Goal: Task Accomplishment & Management: Manage account settings

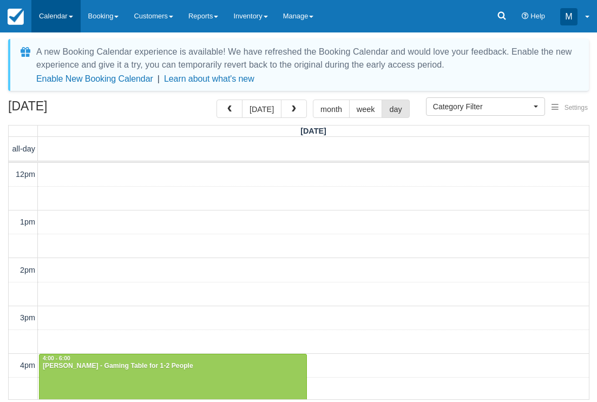
click at [62, 18] on link "Calendar" at bounding box center [55, 16] width 49 height 32
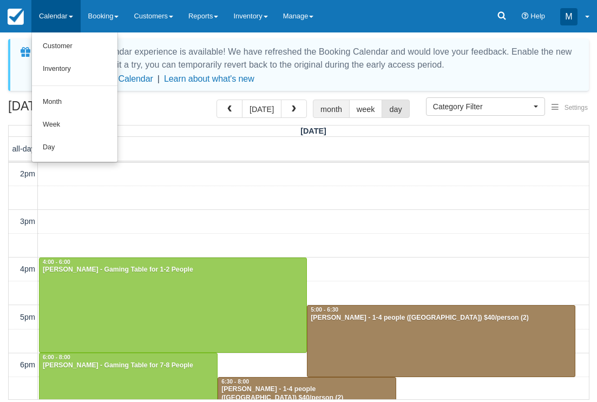
click at [317, 113] on button "month" at bounding box center [331, 109] width 37 height 18
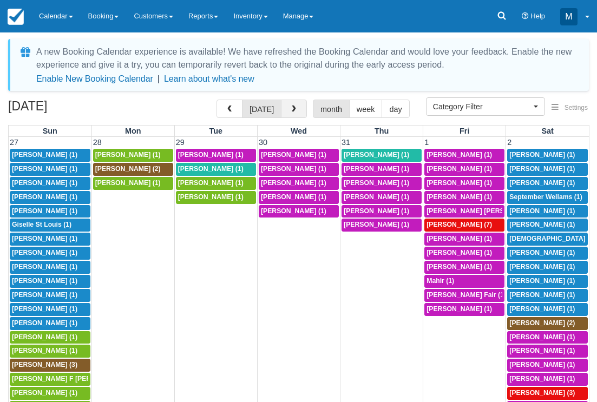
click at [287, 115] on button "button" at bounding box center [294, 109] width 26 height 18
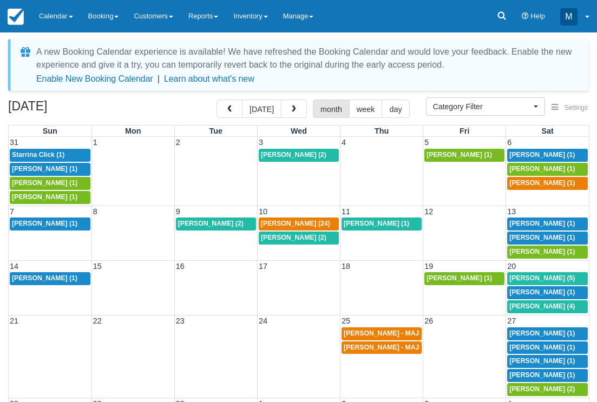
click at [287, 115] on button "button" at bounding box center [294, 109] width 26 height 18
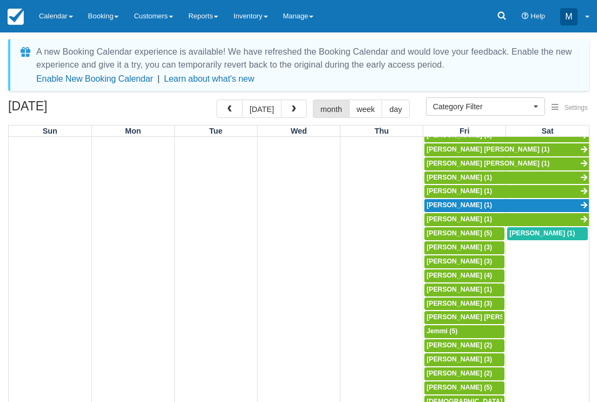
scroll to position [386, 0]
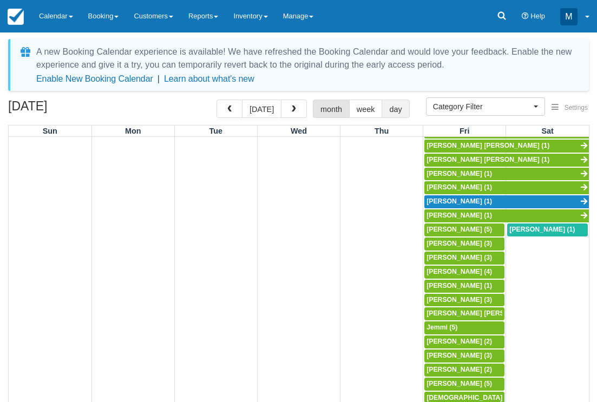
click at [398, 113] on button "day" at bounding box center [396, 109] width 28 height 18
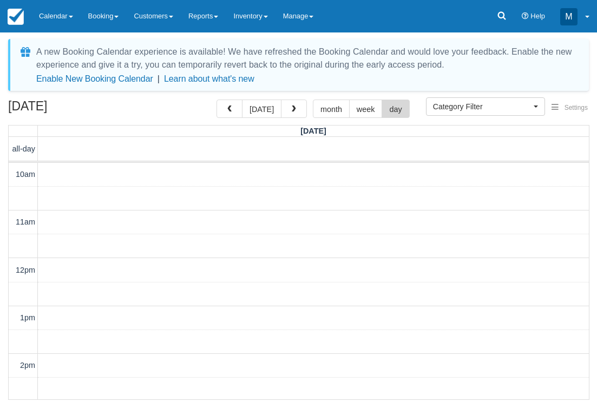
scroll to position [96, 0]
click at [290, 107] on span "button" at bounding box center [294, 110] width 8 height 8
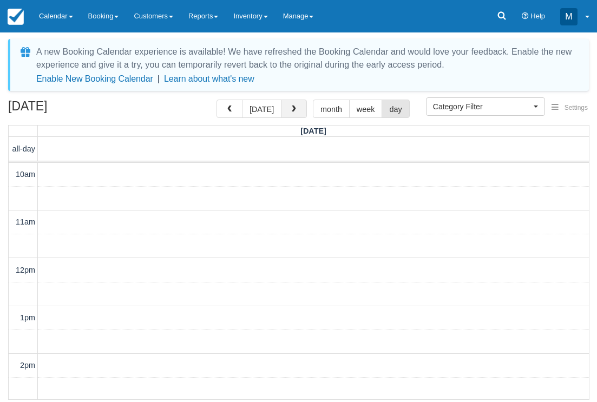
scroll to position [96, 0]
click at [290, 107] on span "button" at bounding box center [294, 110] width 8 height 8
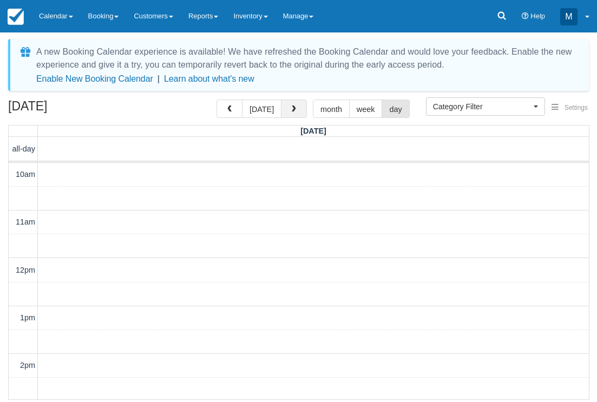
click at [290, 107] on span "button" at bounding box center [294, 110] width 8 height 8
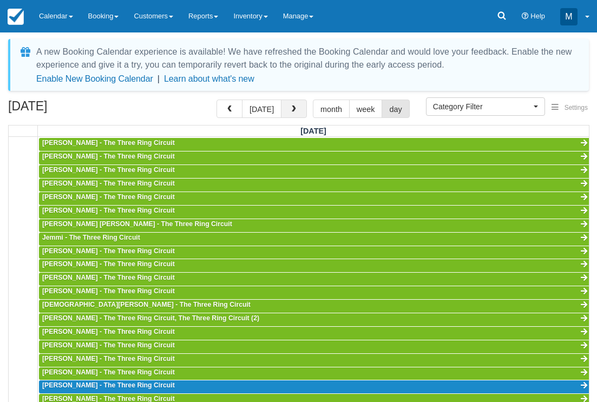
click at [290, 107] on span "button" at bounding box center [294, 110] width 8 height 8
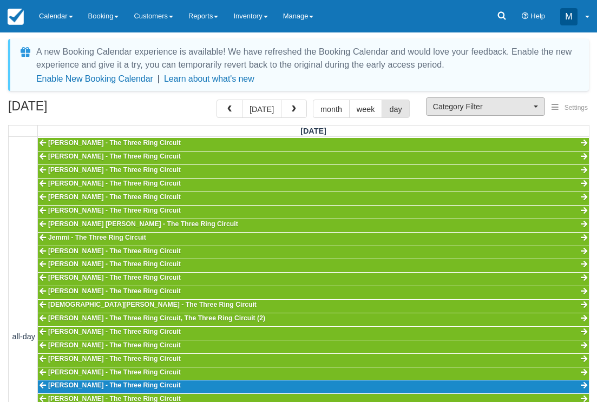
click at [518, 110] on span "Category Filter" at bounding box center [482, 106] width 98 height 11
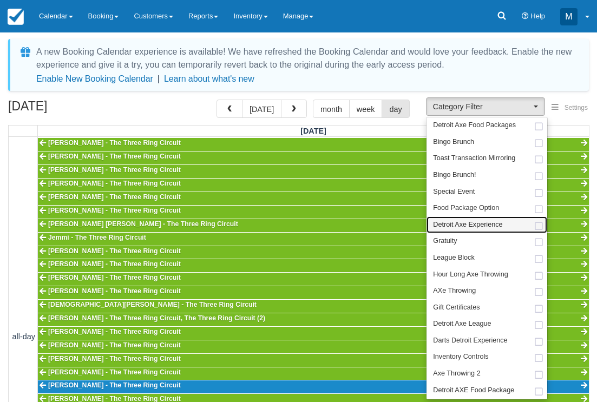
click at [488, 225] on span "Detroit Axe Experience" at bounding box center [467, 225] width 69 height 10
select select "14"
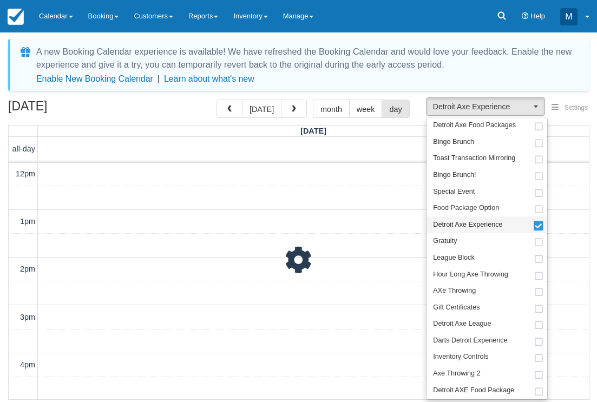
scroll to position [96, 0]
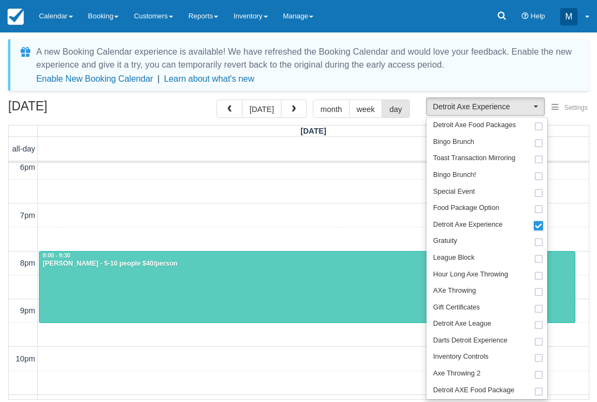
scroll to position [295, 0]
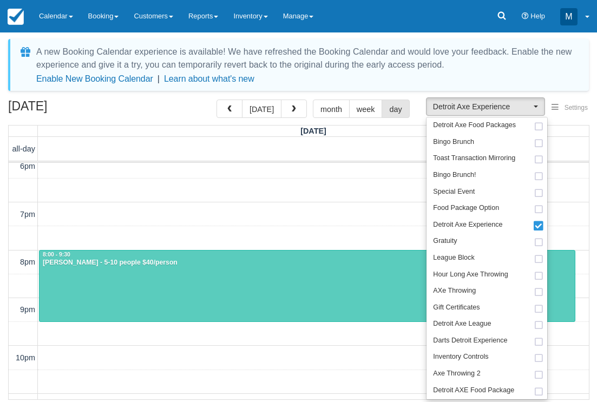
click at [295, 289] on div at bounding box center [307, 286] width 535 height 71
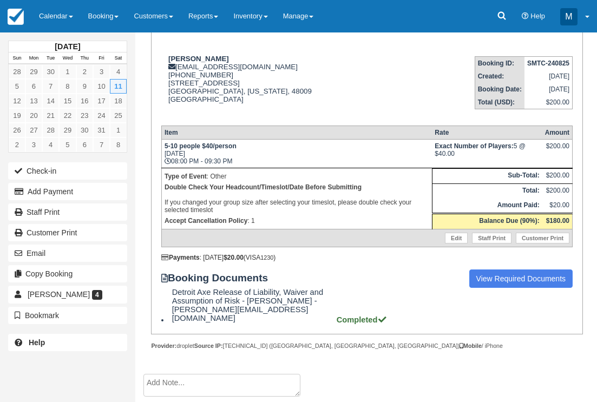
scroll to position [127, 0]
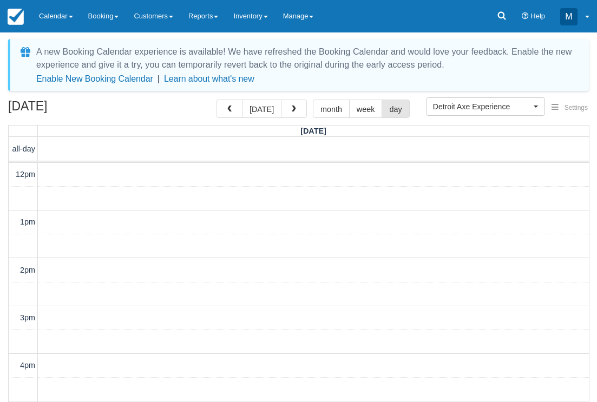
scroll to position [48, 0]
click at [50, 16] on link "Calendar" at bounding box center [55, 16] width 49 height 32
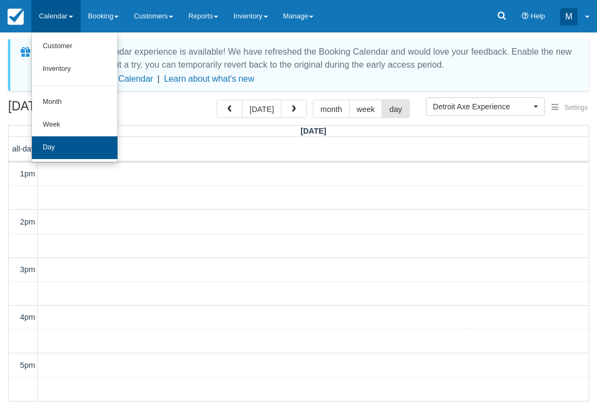
click at [66, 147] on link "Day" at bounding box center [75, 147] width 86 height 23
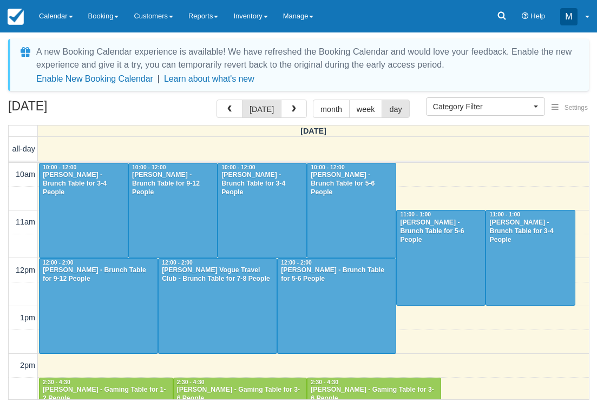
select select
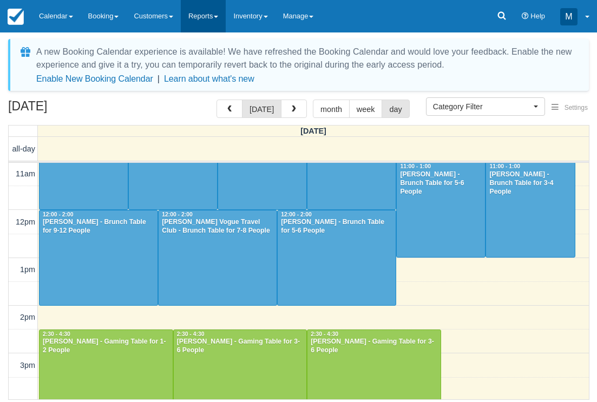
click at [209, 19] on link "Reports" at bounding box center [203, 16] width 45 height 32
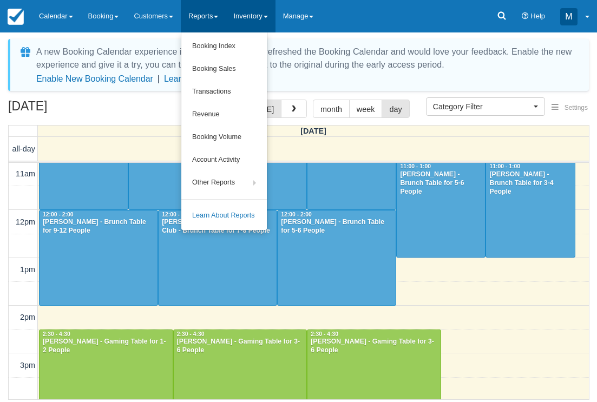
click at [251, 8] on link "Inventory" at bounding box center [250, 16] width 49 height 32
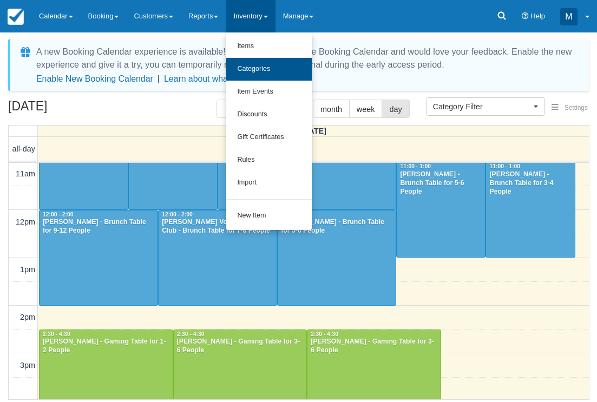
click at [251, 75] on link "Categories" at bounding box center [269, 69] width 86 height 23
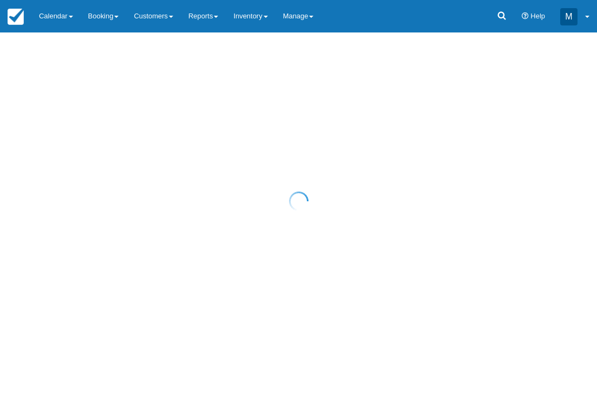
select select "20"
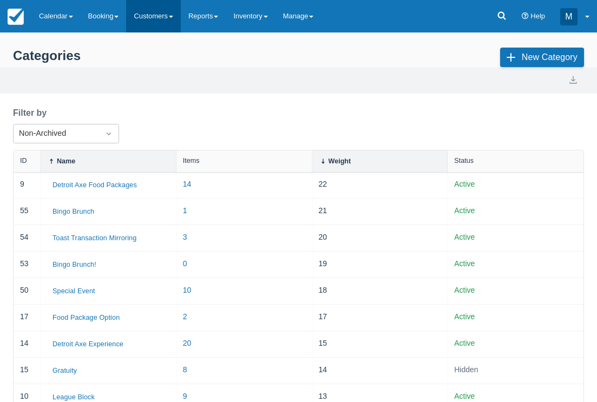
click at [155, 29] on link "Customers" at bounding box center [153, 16] width 55 height 32
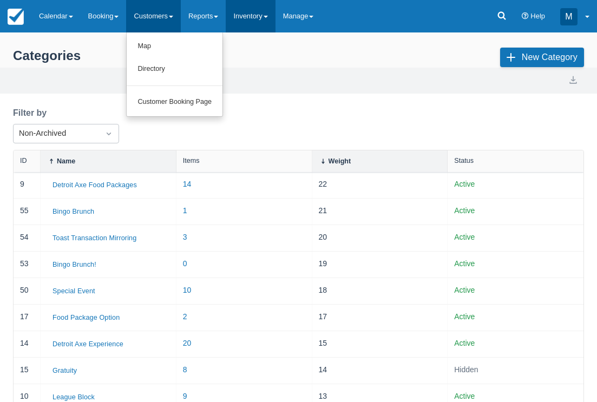
click at [275, 12] on link "Inventory" at bounding box center [250, 16] width 49 height 32
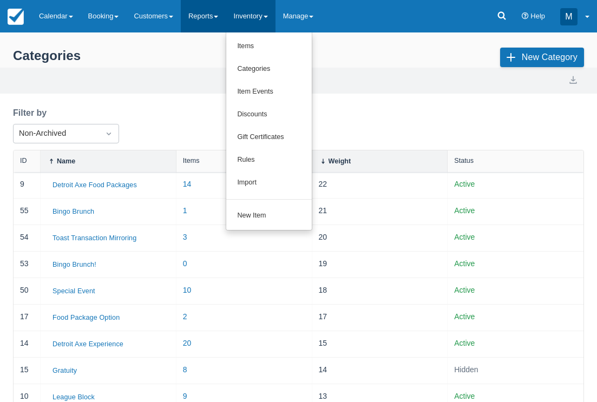
click at [211, 21] on link "Reports" at bounding box center [203, 16] width 45 height 32
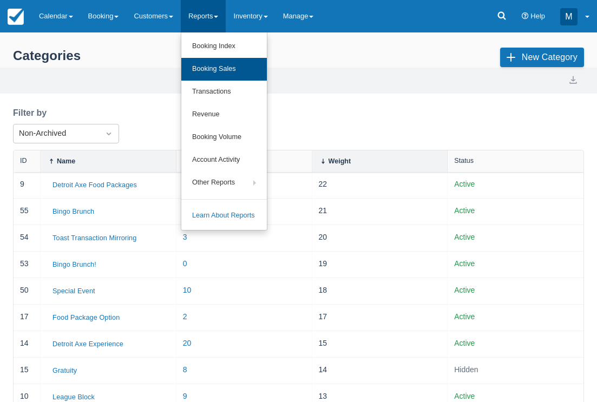
click at [215, 66] on link "Booking Sales" at bounding box center [224, 69] width 86 height 23
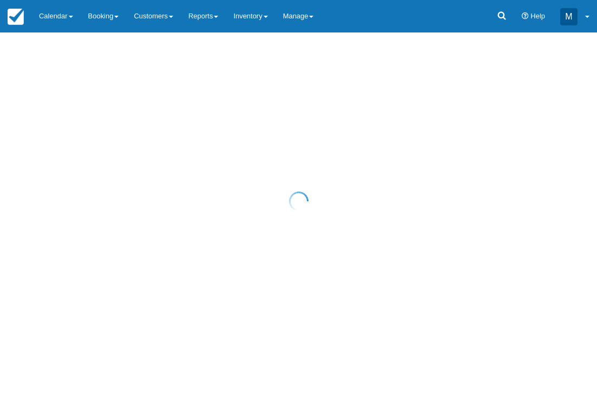
select select "20"
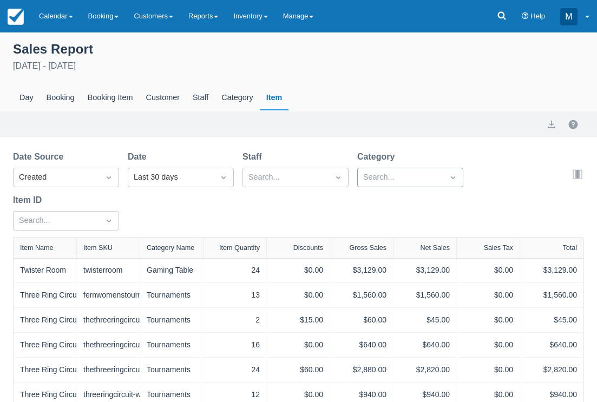
click at [378, 179] on div "Search..." at bounding box center [400, 178] width 75 height 12
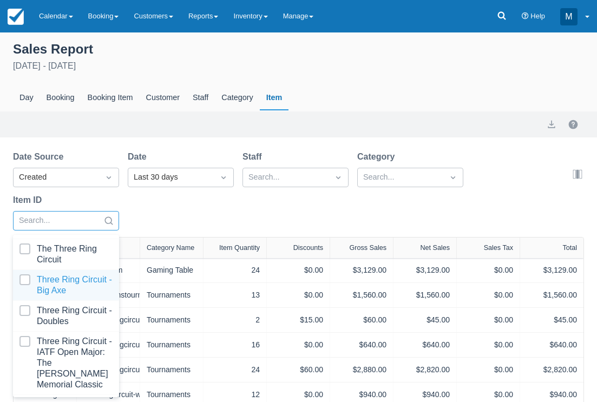
scroll to position [2916, 0]
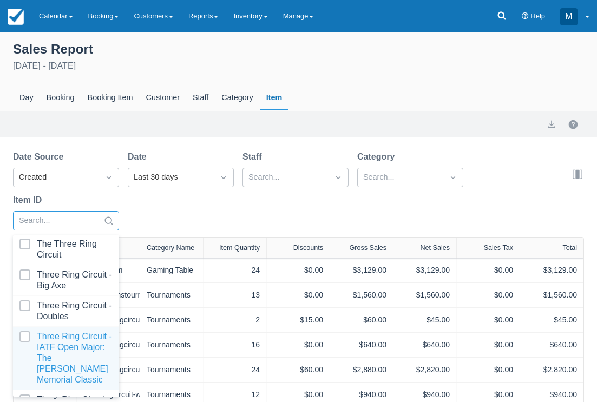
click at [82, 331] on div at bounding box center [65, 358] width 93 height 54
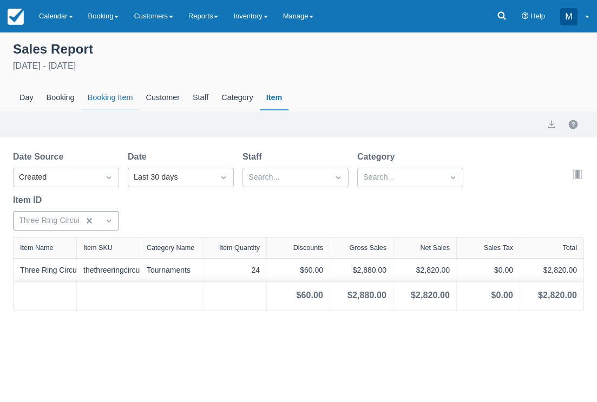
click at [121, 94] on div "Booking Item" at bounding box center [110, 98] width 58 height 25
select select "20"
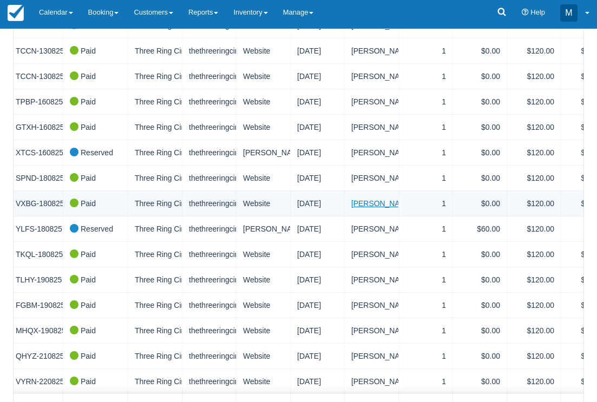
scroll to position [376, 0]
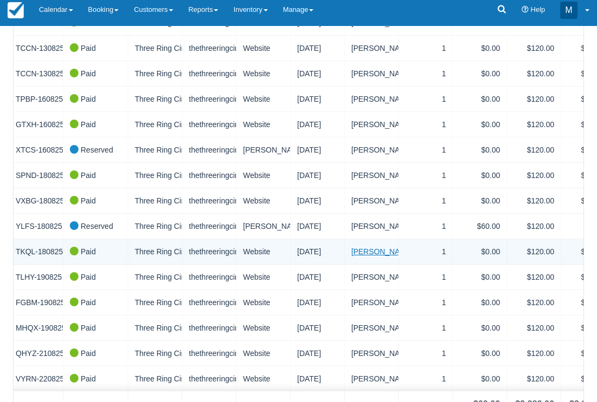
click at [389, 246] on link "Margaret Tran" at bounding box center [382, 251] width 62 height 11
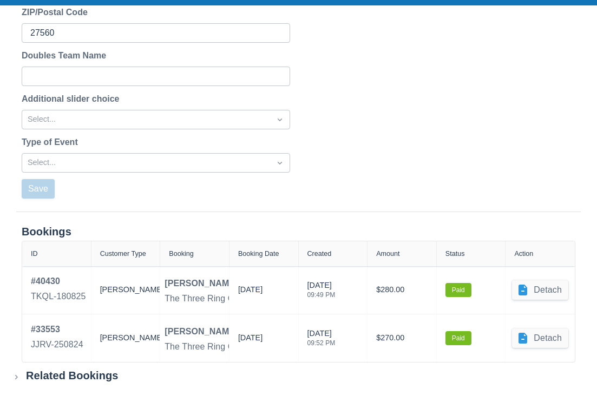
scroll to position [397, 0]
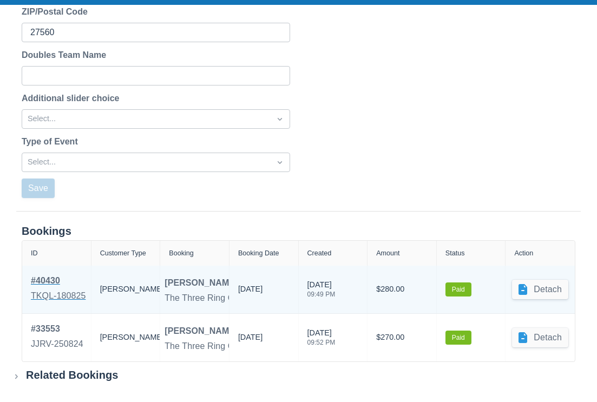
click at [51, 277] on div "# 40430" at bounding box center [58, 280] width 55 height 13
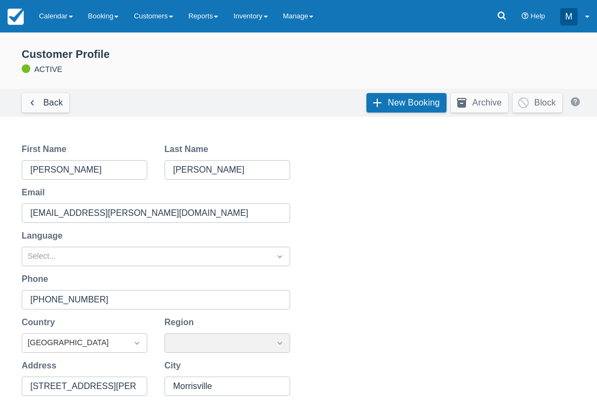
scroll to position [397, 0]
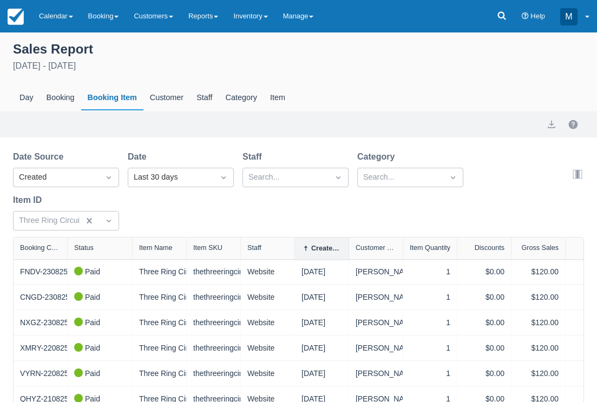
select select "20"
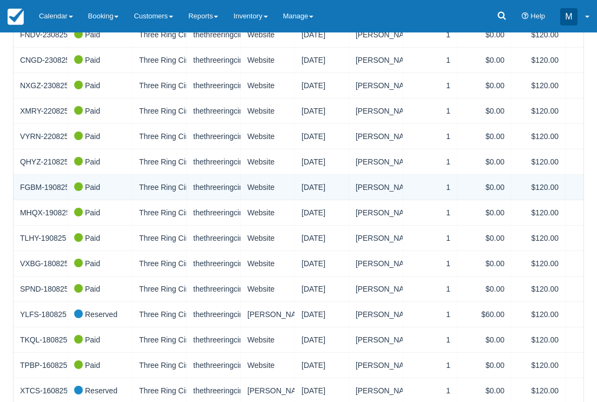
scroll to position [238, 0]
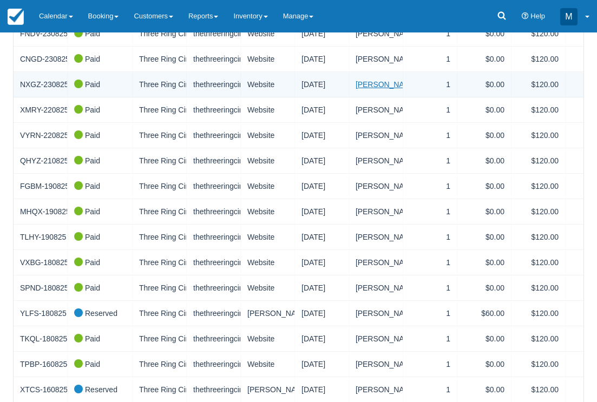
click at [376, 79] on link "[PERSON_NAME]" at bounding box center [387, 84] width 62 height 11
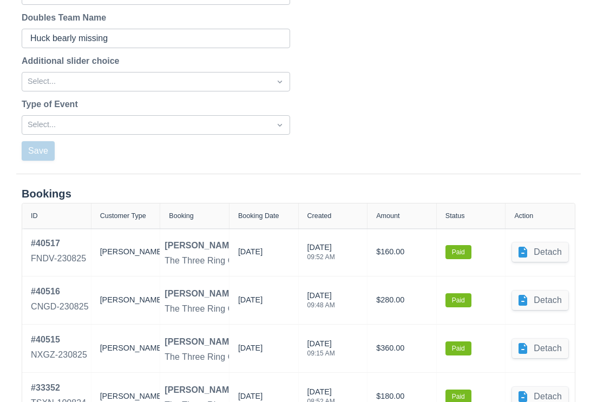
scroll to position [436, 0]
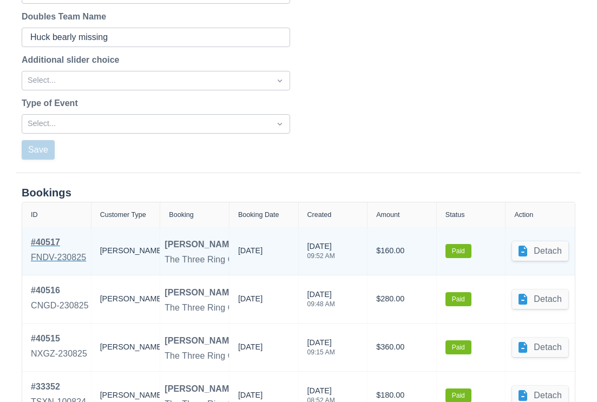
click at [56, 242] on div "# 40517" at bounding box center [58, 242] width 55 height 13
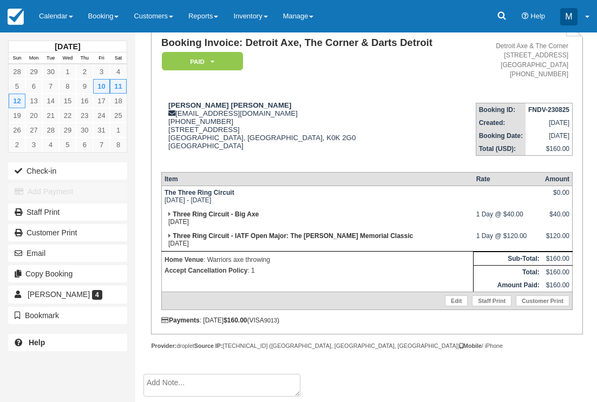
scroll to position [86, 0]
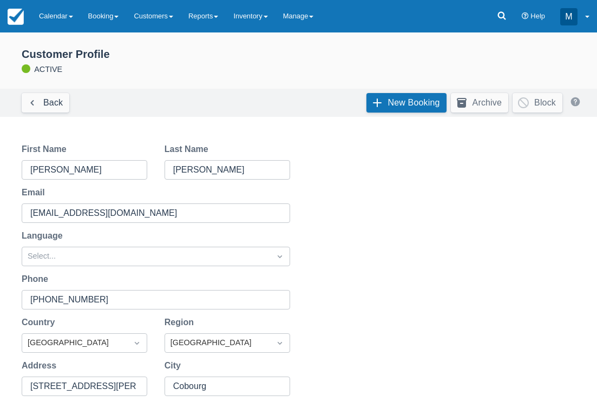
scroll to position [436, 0]
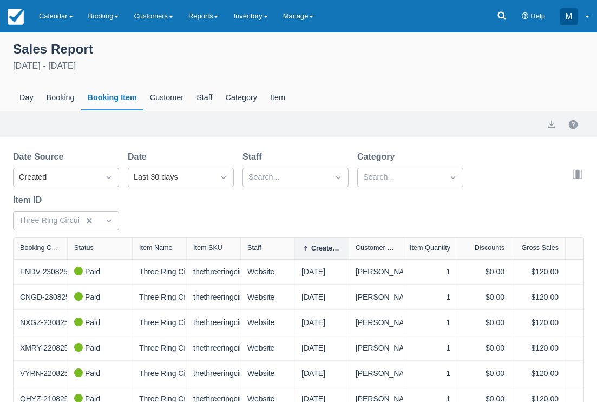
select select "20"
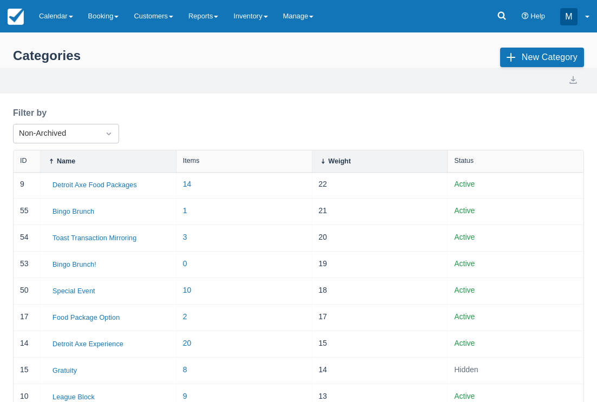
select select "20"
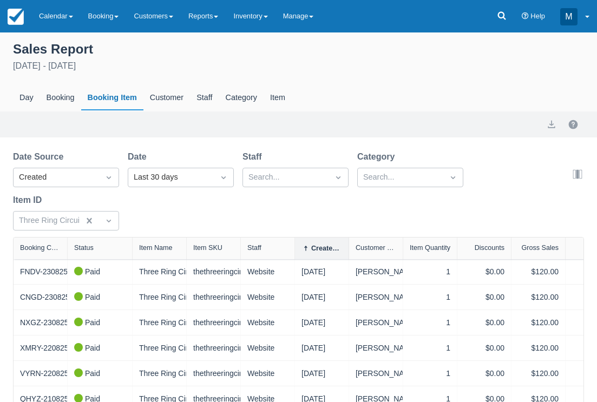
select select "20"
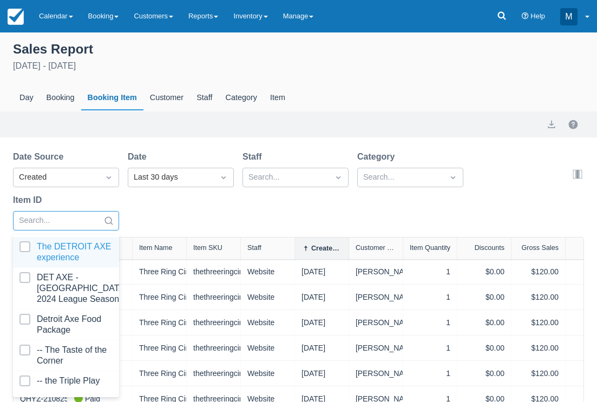
select select "20"
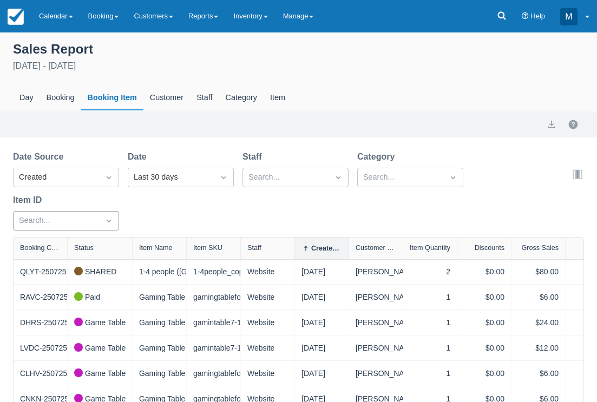
click at [125, 222] on div "Date Source Created Date Last 30 days Staff Search... Category Search... Item I…" at bounding box center [292, 193] width 558 height 87
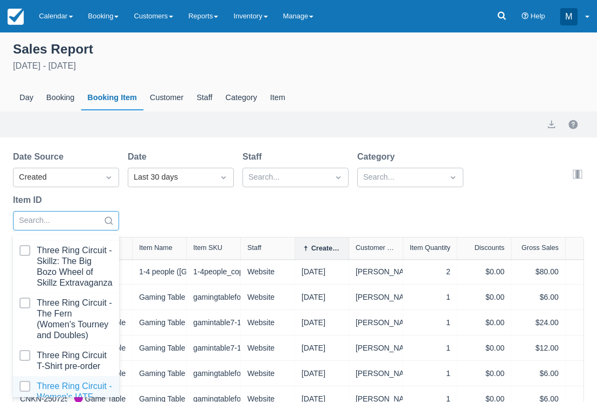
scroll to position [3159, 0]
click at [94, 380] on div at bounding box center [65, 396] width 93 height 32
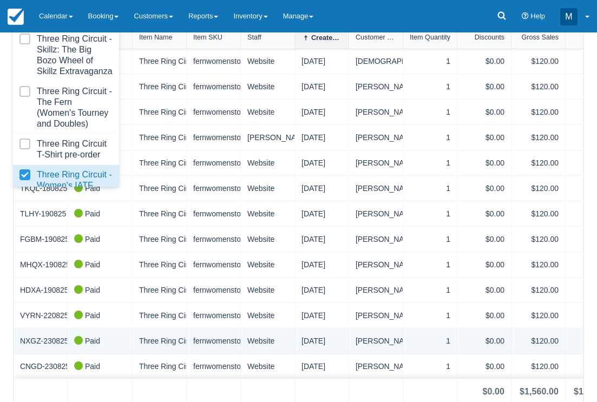
scroll to position [209, 0]
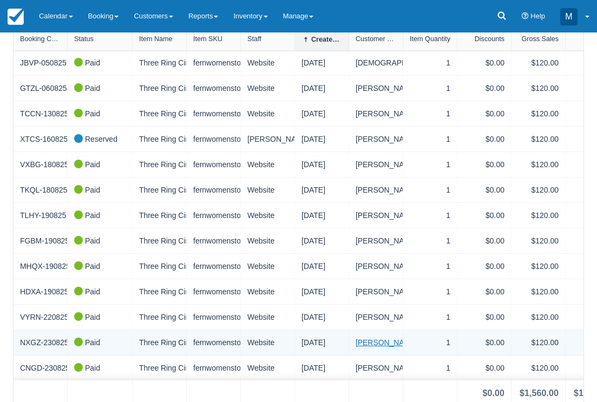
click at [366, 337] on link "Robert D Morrison" at bounding box center [387, 342] width 62 height 11
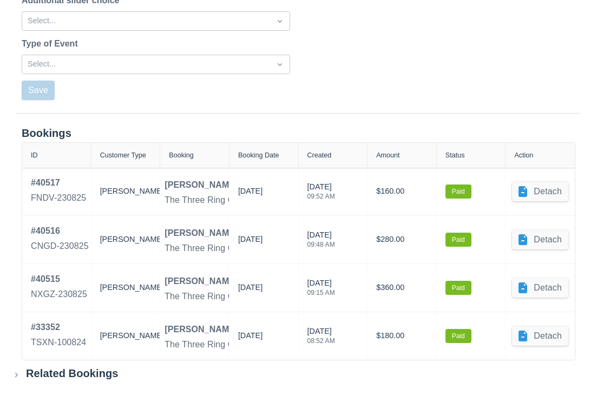
scroll to position [495, 0]
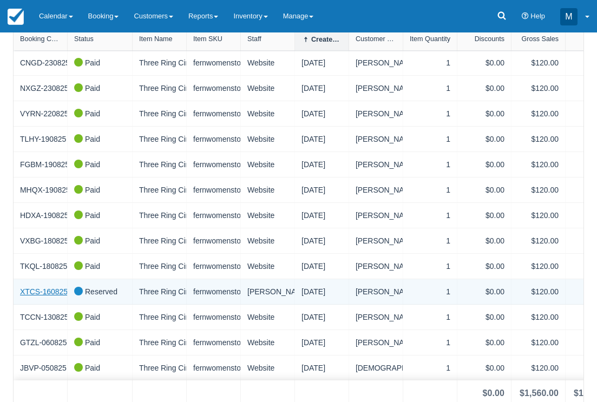
scroll to position [126, 0]
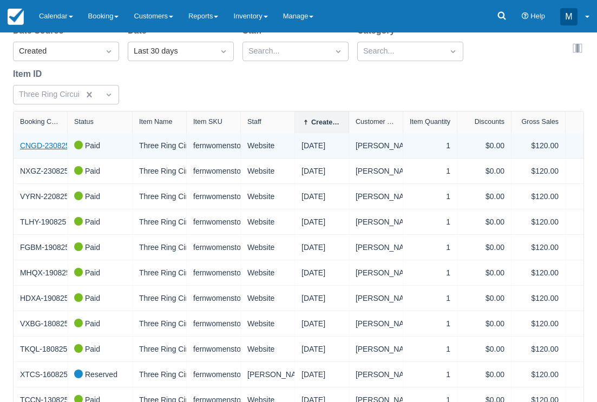
click at [53, 142] on link "CNGD-230825" at bounding box center [45, 145] width 50 height 11
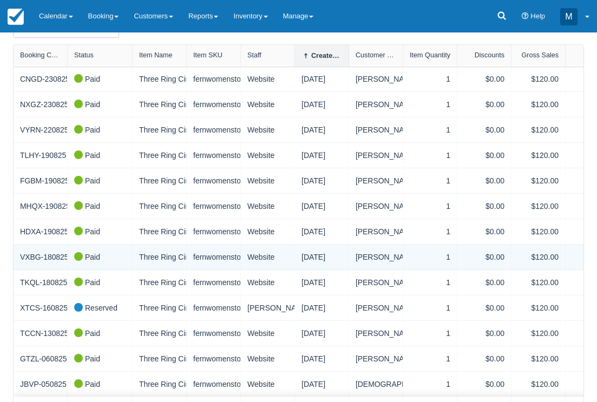
scroll to position [189, 0]
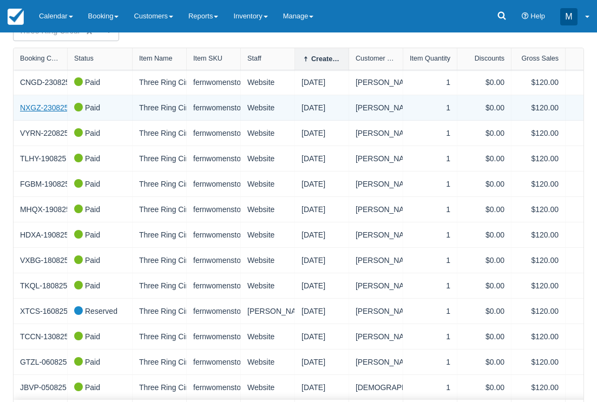
click at [38, 102] on link "NXGZ-230825" at bounding box center [44, 107] width 49 height 11
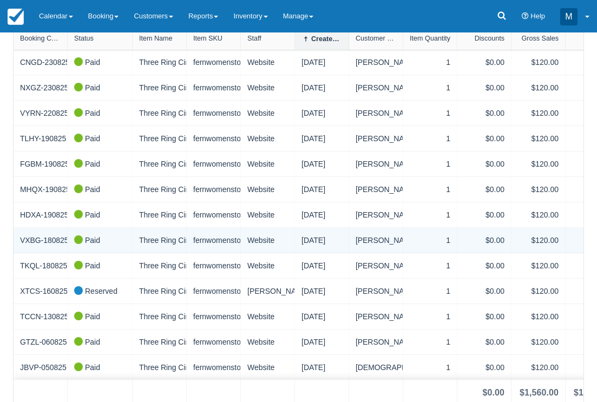
scroll to position [209, 0]
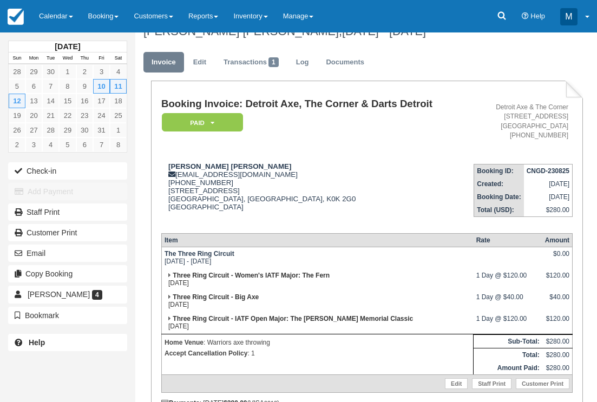
scroll to position [16, 0]
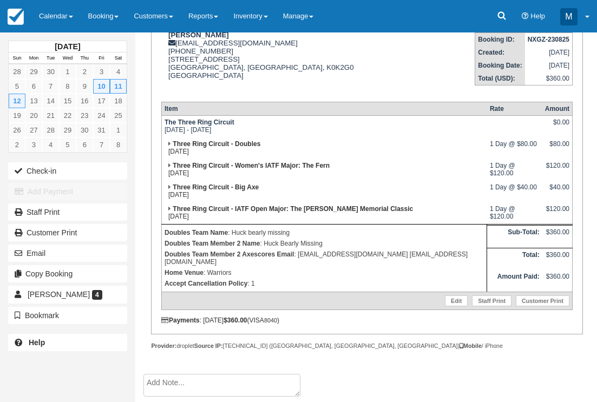
scroll to position [150, 0]
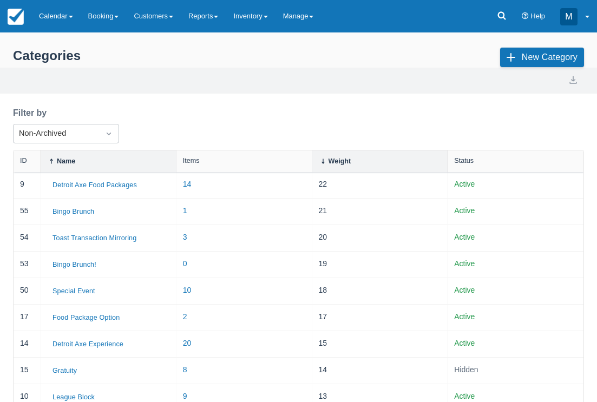
select select "20"
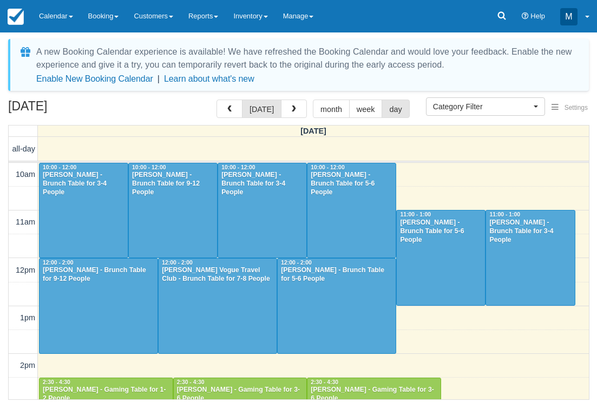
select select
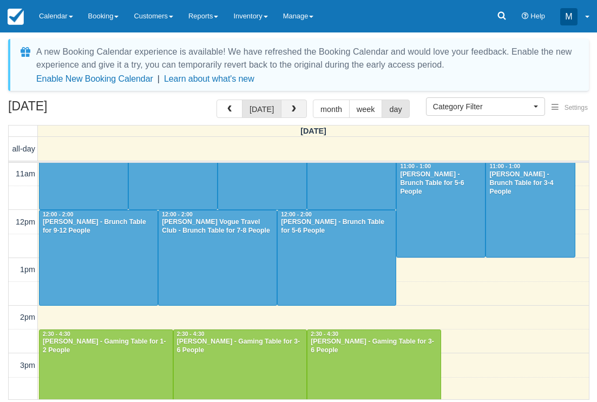
click at [284, 107] on button "button" at bounding box center [294, 109] width 26 height 18
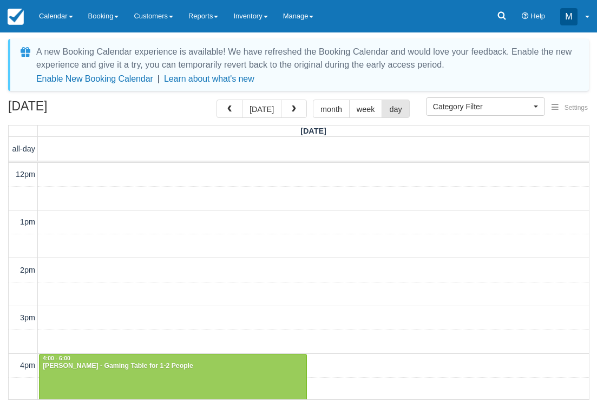
scroll to position [144, 0]
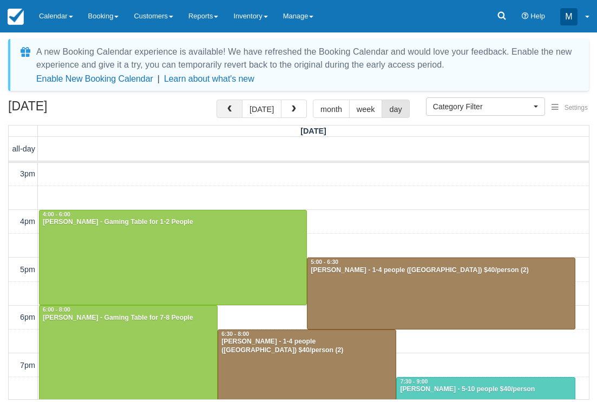
click at [227, 107] on span "button" at bounding box center [230, 110] width 8 height 8
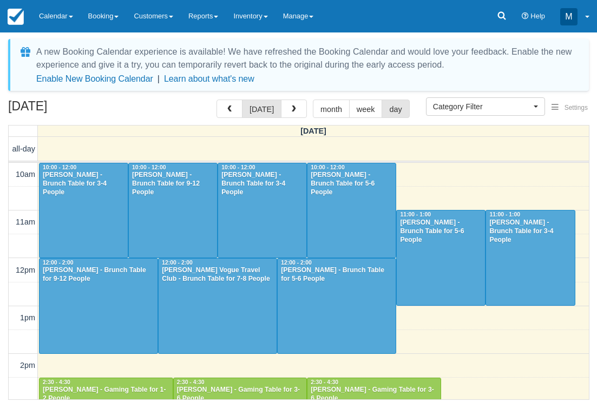
scroll to position [48, 0]
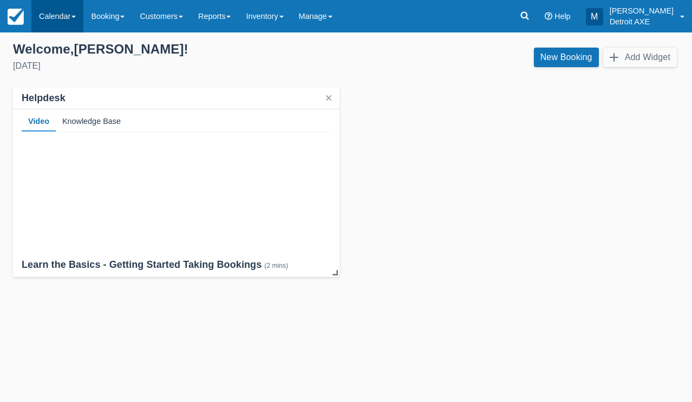
click at [67, 6] on link "Calendar" at bounding box center [57, 16] width 52 height 32
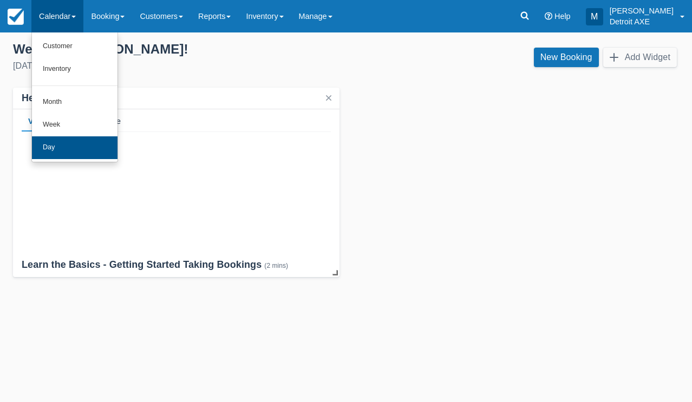
click at [93, 148] on link "Day" at bounding box center [75, 147] width 86 height 23
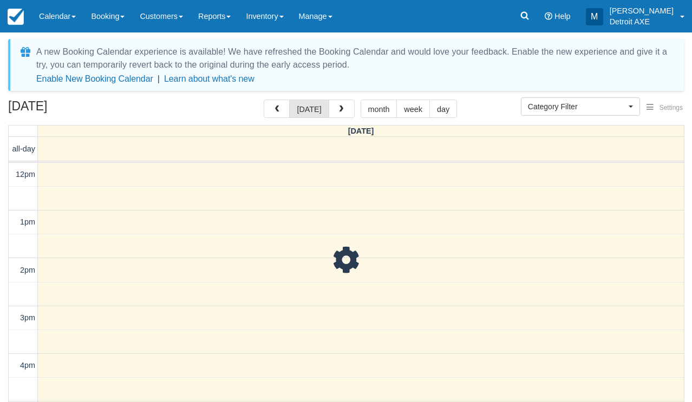
select select
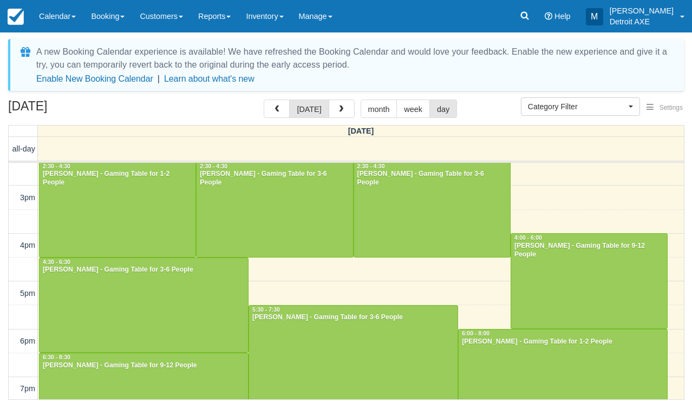
scroll to position [218, 0]
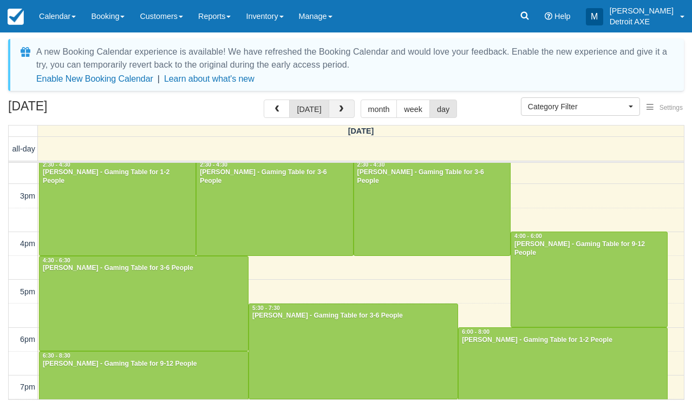
click at [338, 113] on span "button" at bounding box center [341, 110] width 8 height 8
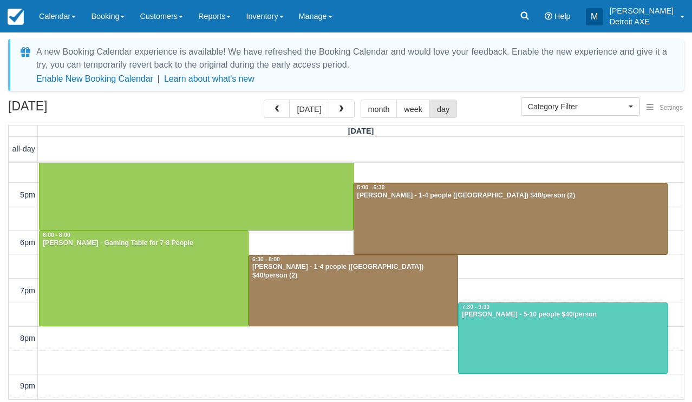
scroll to position [219, 0]
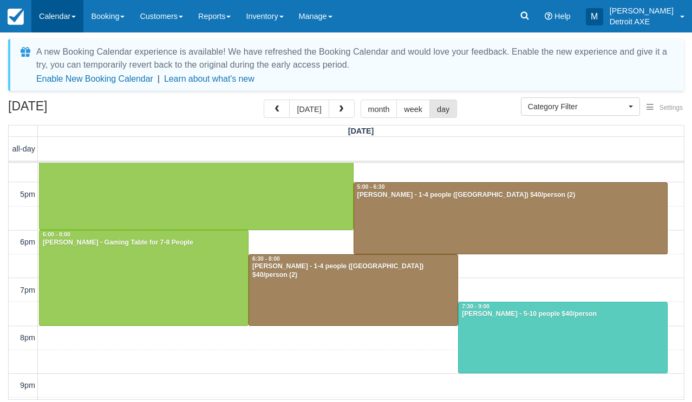
click at [60, 13] on link "Calendar" at bounding box center [57, 16] width 52 height 32
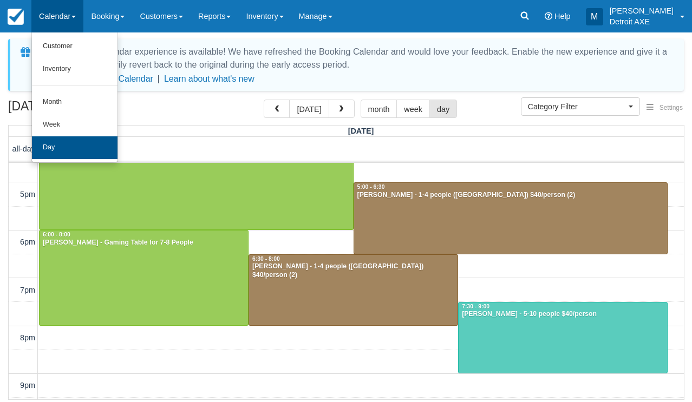
click at [78, 141] on link "Day" at bounding box center [75, 147] width 86 height 23
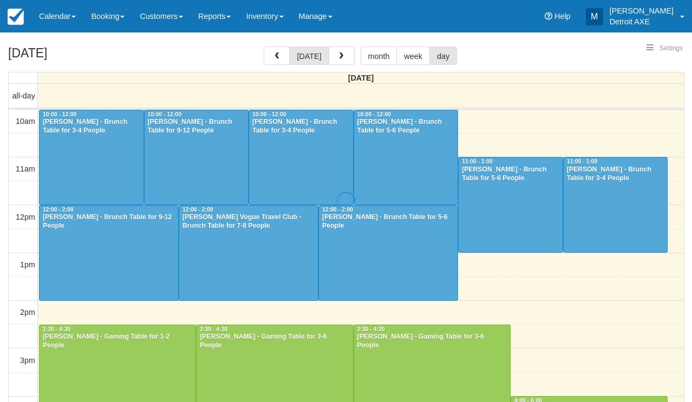
select select
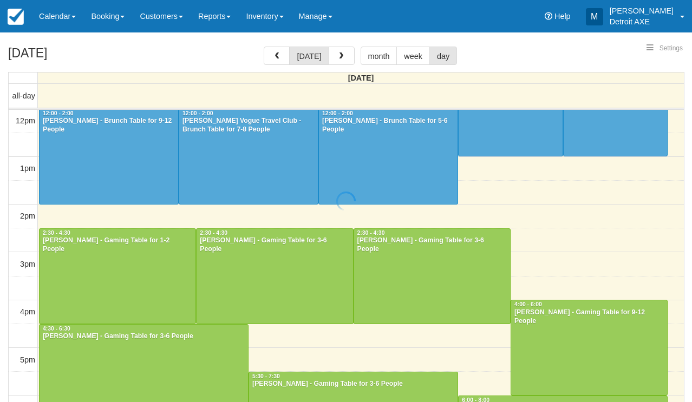
select select
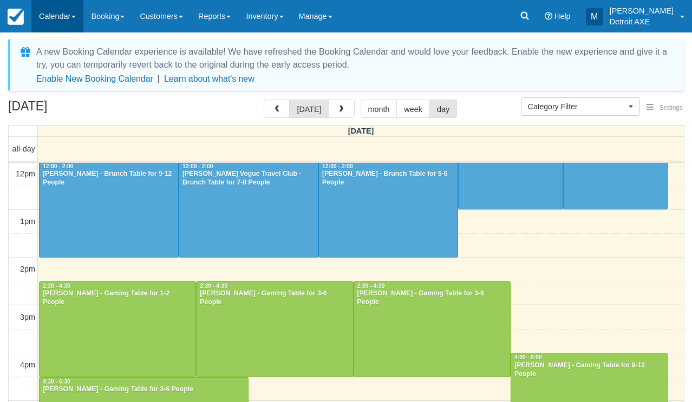
click at [56, 11] on link "Calendar" at bounding box center [57, 16] width 52 height 32
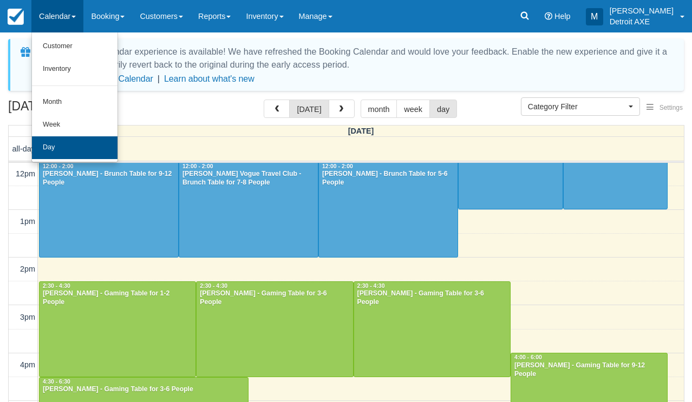
click at [70, 149] on link "Day" at bounding box center [75, 147] width 86 height 23
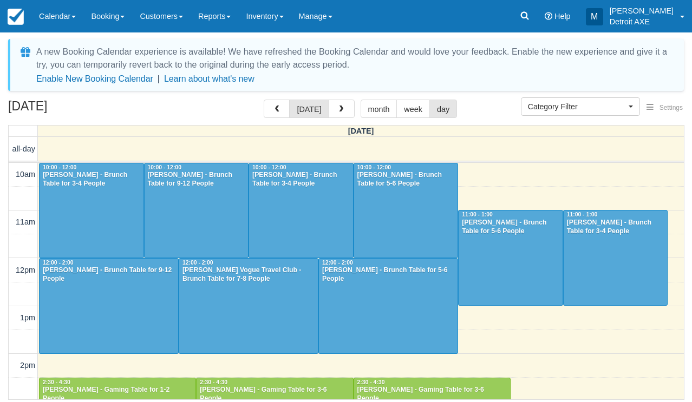
select select
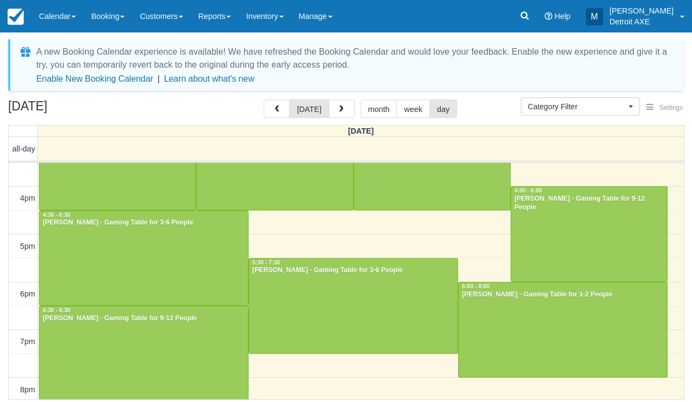
scroll to position [264, 0]
click at [61, 18] on link "Calendar" at bounding box center [57, 16] width 52 height 32
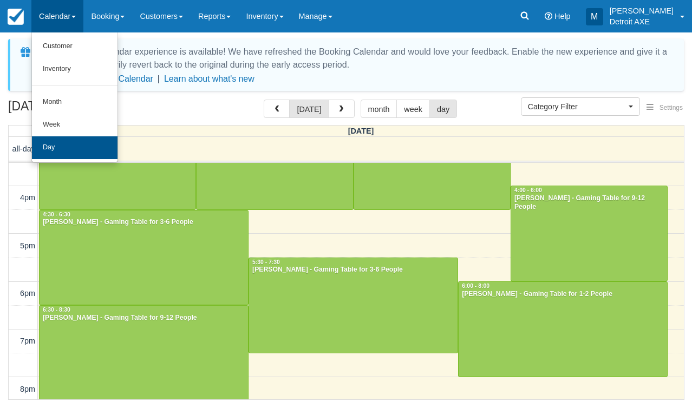
click at [61, 141] on link "Day" at bounding box center [75, 147] width 86 height 23
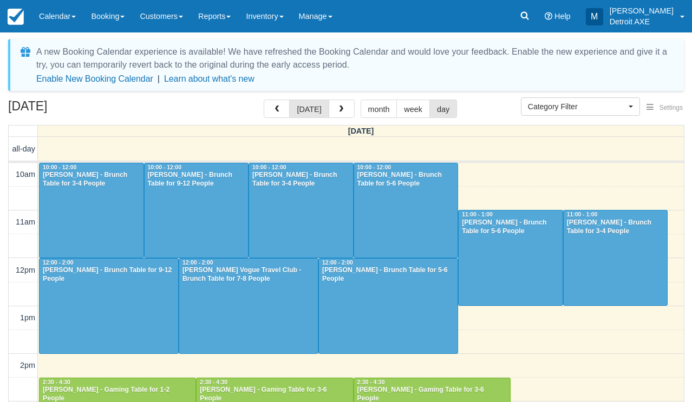
select select
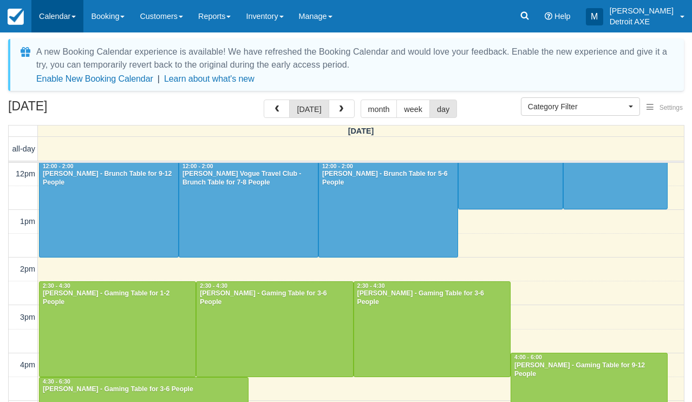
click at [55, 28] on link "Calendar" at bounding box center [57, 16] width 52 height 32
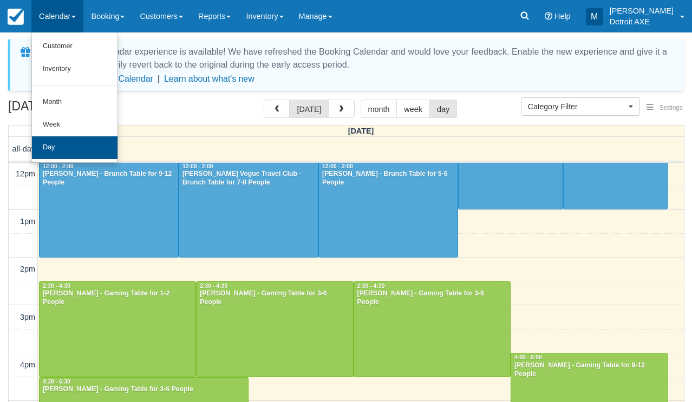
click at [56, 142] on link "Day" at bounding box center [75, 147] width 86 height 23
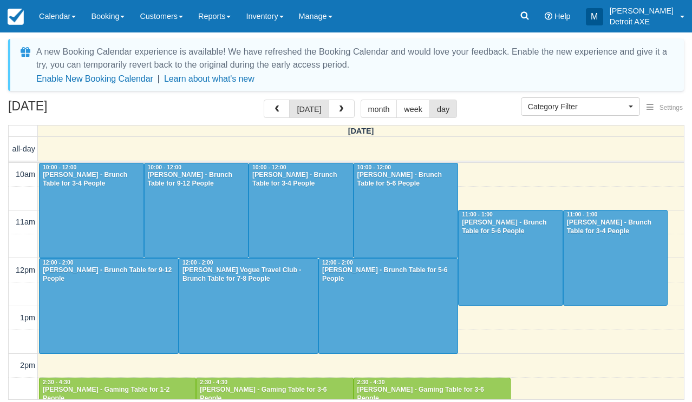
select select
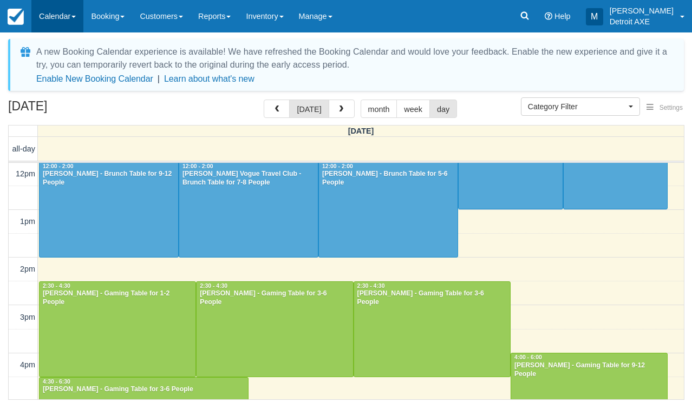
click at [42, 19] on link "Calendar" at bounding box center [57, 16] width 52 height 32
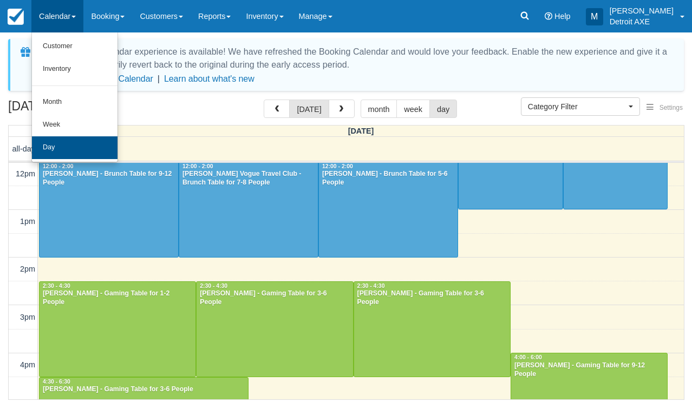
click at [65, 140] on link "Day" at bounding box center [75, 147] width 86 height 23
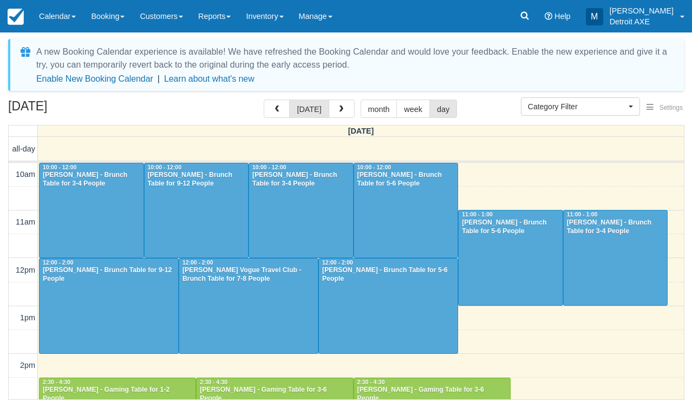
select select
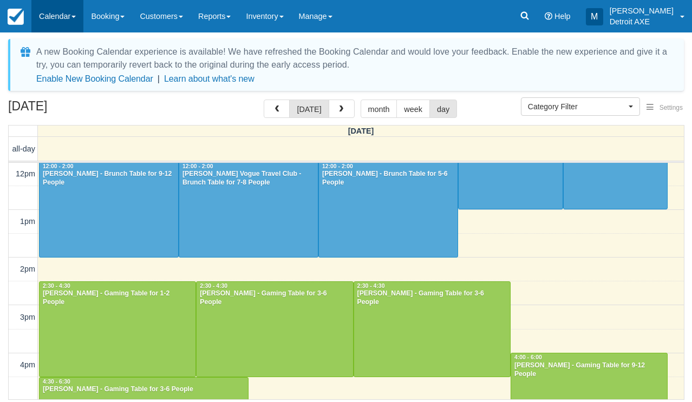
click at [54, 22] on link "Calendar" at bounding box center [57, 16] width 52 height 32
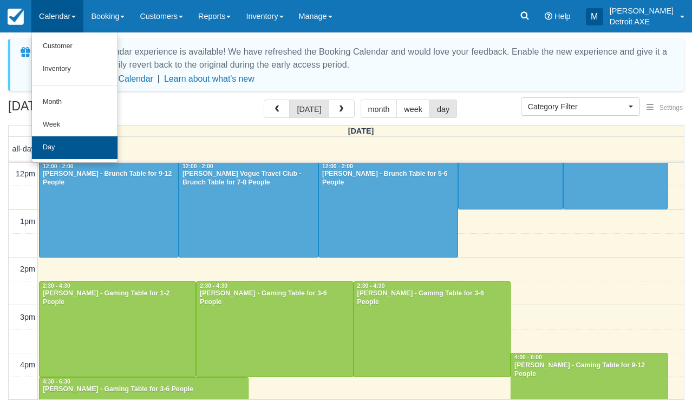
click at [72, 146] on link "Day" at bounding box center [75, 147] width 86 height 23
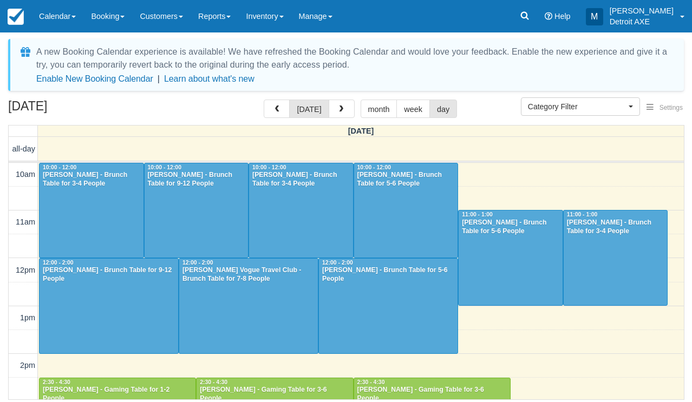
select select
